Goal: Transaction & Acquisition: Purchase product/service

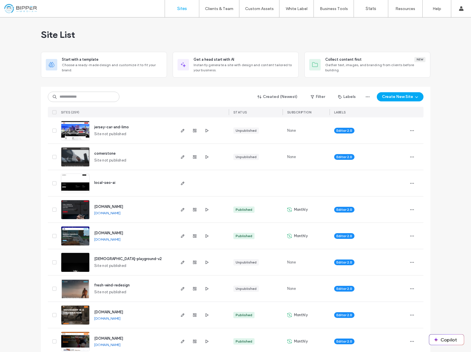
scroll to position [12, 0]
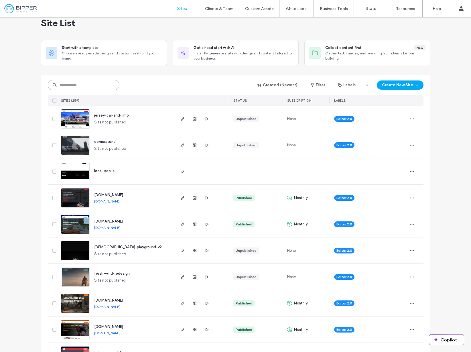
click at [90, 81] on input at bounding box center [84, 85] width 72 height 10
type input "****"
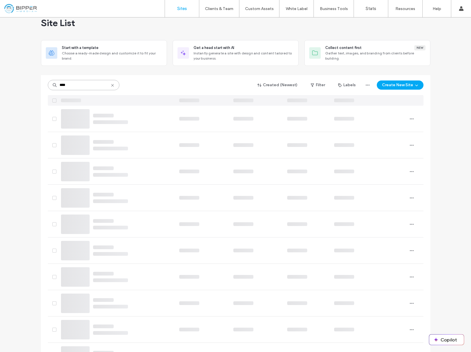
scroll to position [0, 0]
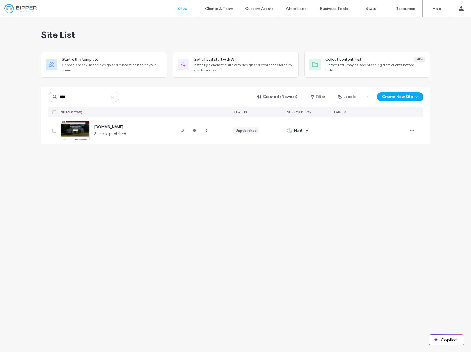
click at [123, 128] on span "[DOMAIN_NAME]" at bounding box center [108, 127] width 29 height 4
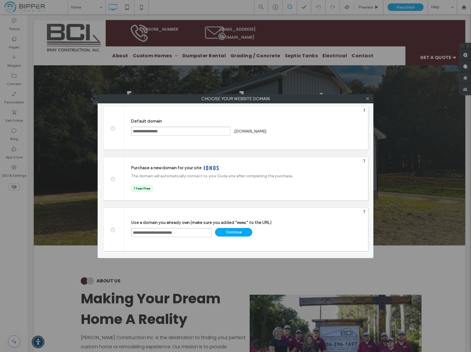
drag, startPoint x: 316, startPoint y: 163, endPoint x: 173, endPoint y: 228, distance: 157.1
click at [316, 163] on div "Purchase a new domain for your site The domain will automatically connect to yo…" at bounding box center [232, 178] width 203 height 43
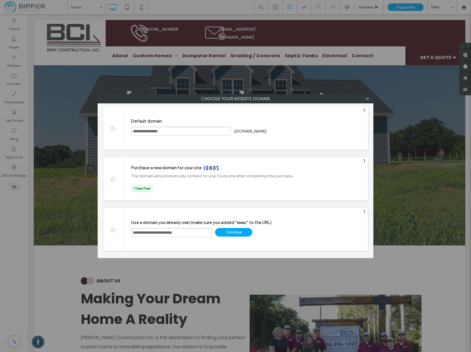
click at [195, 232] on input "**********" at bounding box center [171, 232] width 81 height 9
click at [241, 233] on div "Continue" at bounding box center [233, 232] width 37 height 9
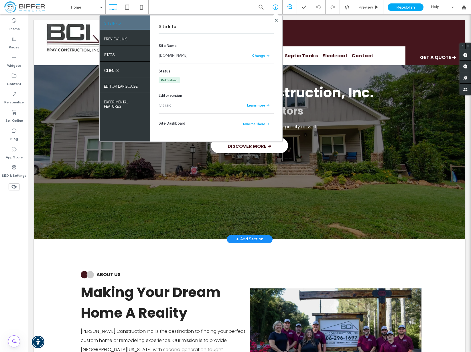
scroll to position [1, 0]
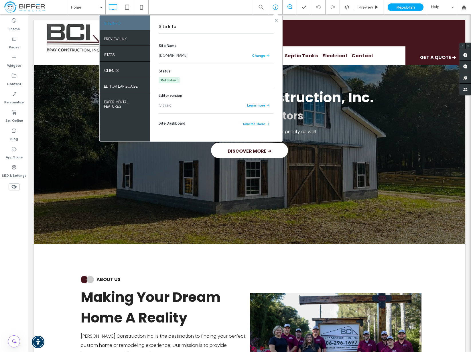
click at [276, 20] on use at bounding box center [276, 20] width 3 height 3
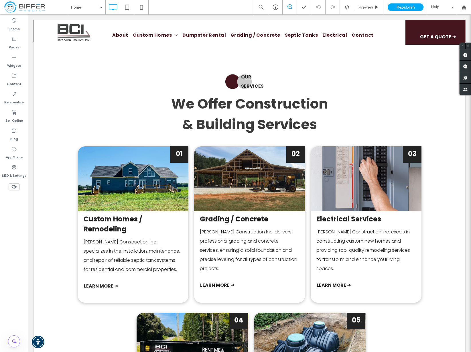
scroll to position [0, 0]
